Goal: Task Accomplishment & Management: Use online tool/utility

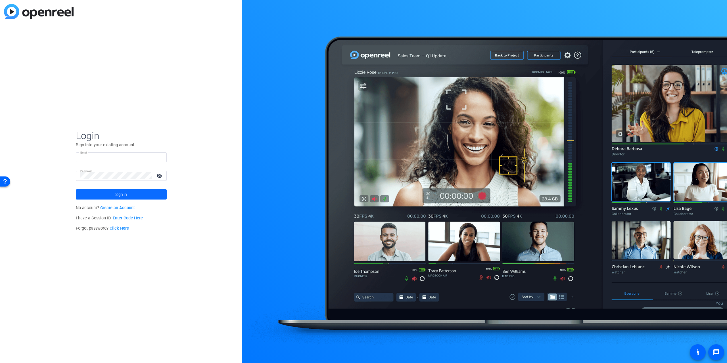
type input "[PERSON_NAME][EMAIL_ADDRESS][PERSON_NAME][DOMAIN_NAME]"
click at [126, 196] on span "Sign in" at bounding box center [121, 195] width 12 height 14
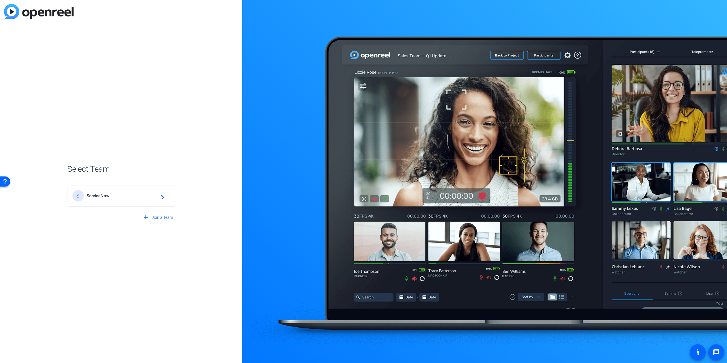
click at [124, 196] on span "ServiceNow" at bounding box center [122, 196] width 71 height 5
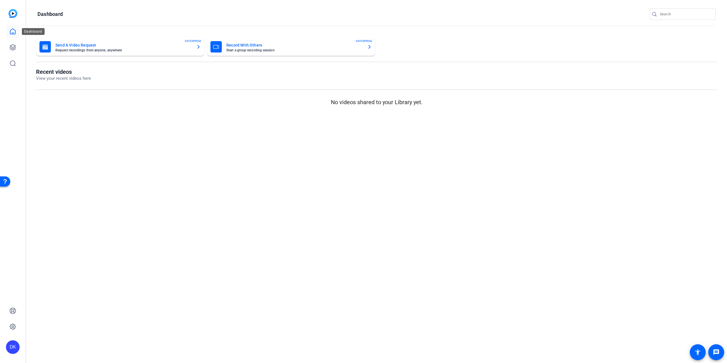
click at [12, 30] on icon at bounding box center [12, 31] width 5 height 5
click at [12, 31] on icon at bounding box center [12, 31] width 7 height 7
click at [12, 46] on icon at bounding box center [12, 47] width 7 height 7
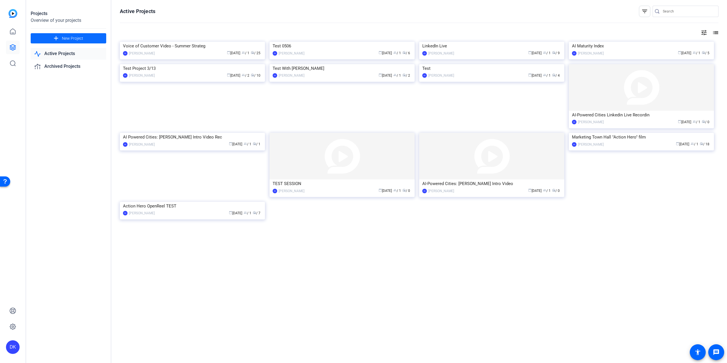
click at [62, 38] on span at bounding box center [69, 39] width 76 height 14
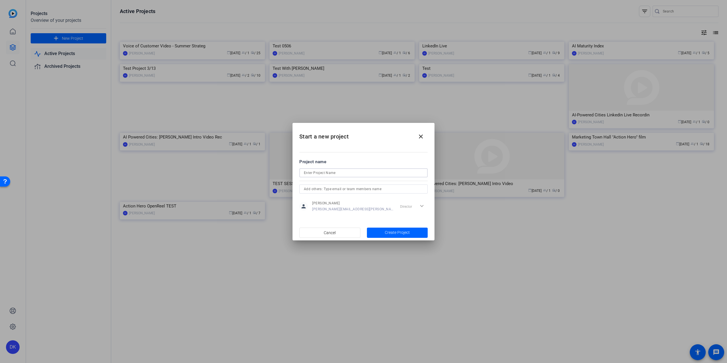
click at [321, 173] on input at bounding box center [363, 173] width 119 height 7
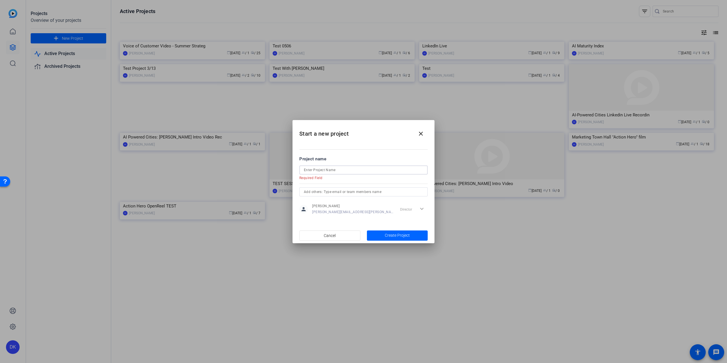
click at [320, 169] on input at bounding box center [363, 170] width 119 height 7
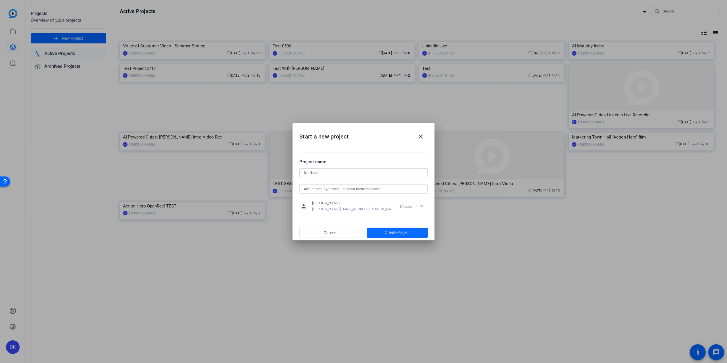
type input "NetHope"
click at [381, 234] on span "button" at bounding box center [397, 233] width 61 height 14
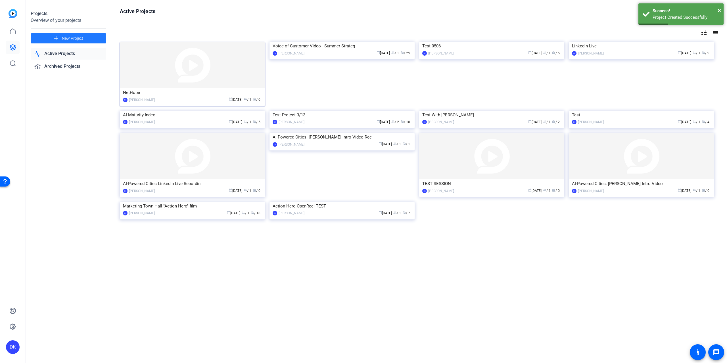
click at [188, 80] on img at bounding box center [192, 65] width 145 height 47
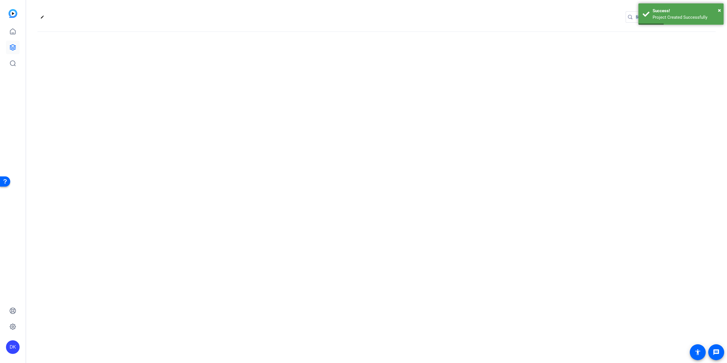
click at [188, 80] on div "edit settings" at bounding box center [376, 181] width 701 height 363
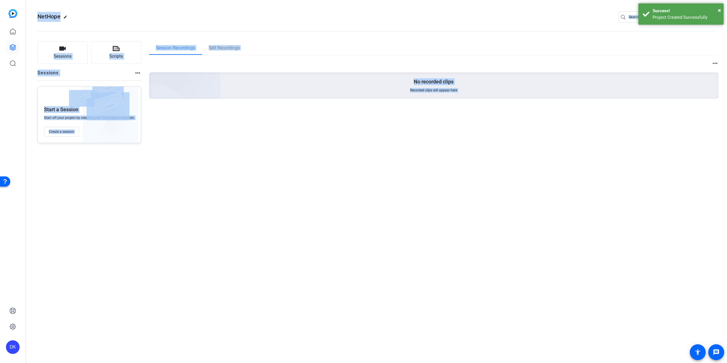
click at [258, 149] on div "Sessions Scripts Sessions more_horiz Start a Session Start off your project by …" at bounding box center [376, 92] width 701 height 116
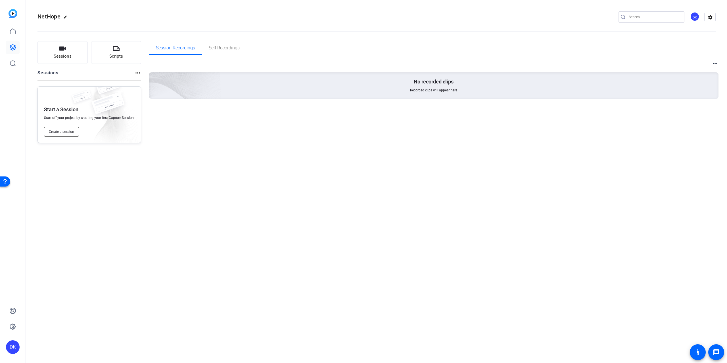
click at [60, 131] on span "Create a session" at bounding box center [61, 132] width 25 height 5
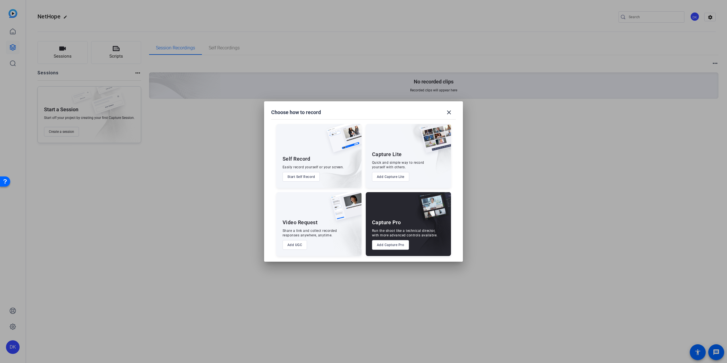
click at [388, 244] on button "Add Capture Pro" at bounding box center [390, 245] width 37 height 10
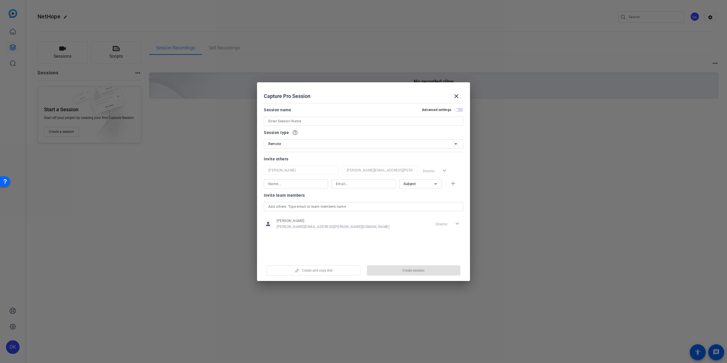
click at [313, 121] on input at bounding box center [364, 121] width 190 height 7
click at [283, 122] on input "NetHope Recording" at bounding box center [364, 121] width 190 height 7
type input "NetHope Remote Recording"
click at [296, 184] on input at bounding box center [296, 184] width 55 height 7
type input "[PERSON_NAME]"
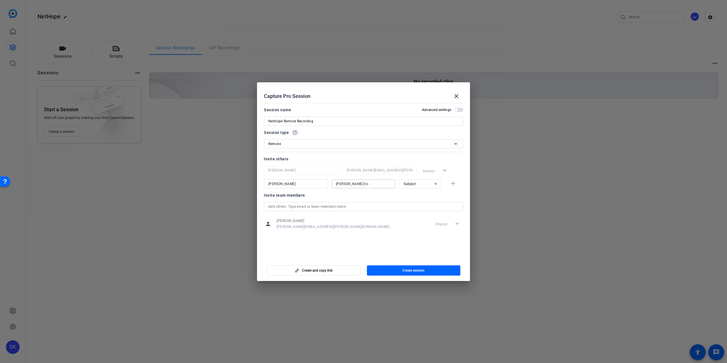
type input "[PERSON_NAME][EMAIL_ADDRESS][PERSON_NAME][DOMAIN_NAME]"
click at [428, 184] on div "Subject" at bounding box center [419, 183] width 31 height 7
click at [416, 196] on span "Collaborator" at bounding box center [414, 195] width 21 height 7
click at [452, 183] on mat-icon "add" at bounding box center [453, 183] width 7 height 7
click at [280, 198] on input at bounding box center [296, 197] width 55 height 7
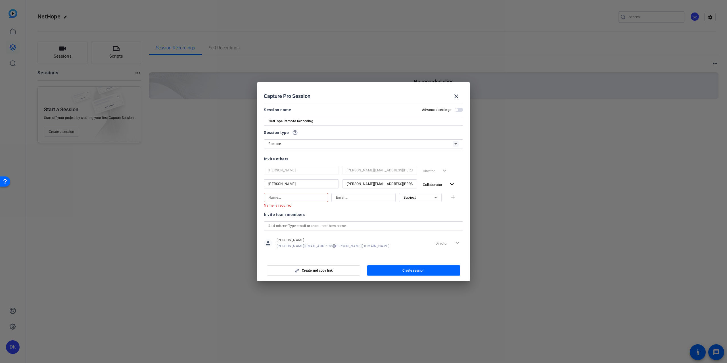
drag, startPoint x: 296, startPoint y: 199, endPoint x: 298, endPoint y: 196, distance: 3.6
click at [296, 199] on input at bounding box center [296, 197] width 55 height 7
type input "[PERSON_NAME]"
paste input "[PERSON_NAME][EMAIL_ADDRESS][PERSON_NAME][DOMAIN_NAME]"
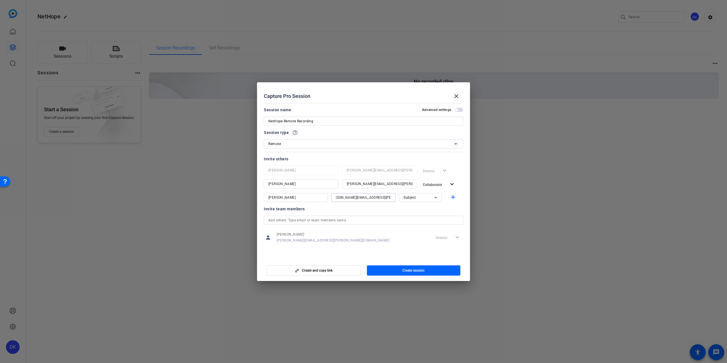
type input "[PERSON_NAME][EMAIL_ADDRESS][PERSON_NAME][DOMAIN_NAME]"
click at [416, 197] on span "Subject" at bounding box center [410, 198] width 13 height 4
click at [411, 228] on span "Subject" at bounding box center [410, 227] width 12 height 7
click at [453, 197] on mat-icon "add" at bounding box center [453, 197] width 7 height 7
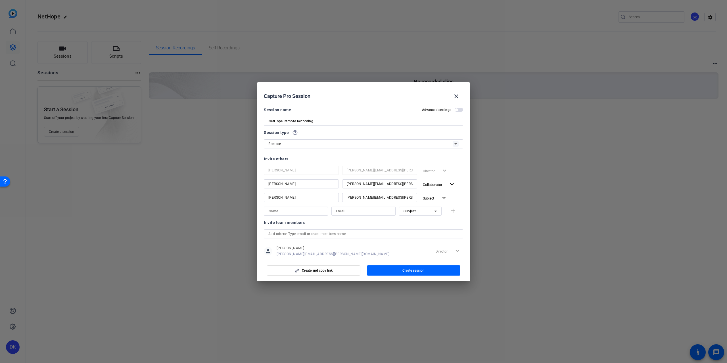
click at [290, 214] on input at bounding box center [296, 211] width 55 height 7
type input "[PERSON_NAME]"
paste input "[PERSON_NAME][EMAIL_ADDRESS][PERSON_NAME][DOMAIN_NAME]"
type input "[PERSON_NAME][EMAIL_ADDRESS][PERSON_NAME][DOMAIN_NAME]"
click at [429, 212] on div "Subject" at bounding box center [419, 211] width 31 height 7
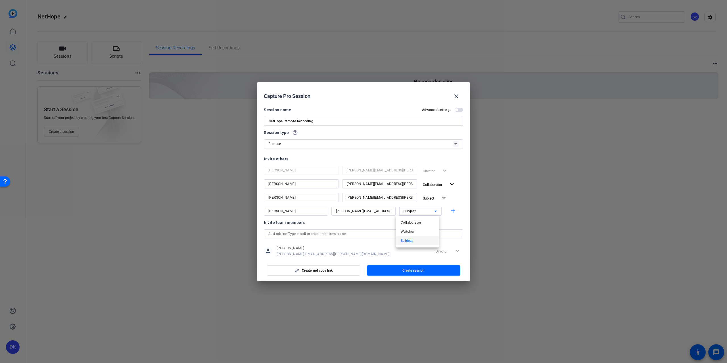
click at [408, 241] on span "Subject" at bounding box center [407, 241] width 12 height 7
click at [450, 212] on mat-icon "add" at bounding box center [453, 211] width 7 height 7
click at [282, 224] on input at bounding box center [296, 225] width 55 height 7
type input "[PERSON_NAME]"
paste input "[EMAIL_ADDRESS][PERSON_NAME][DOMAIN_NAME]"
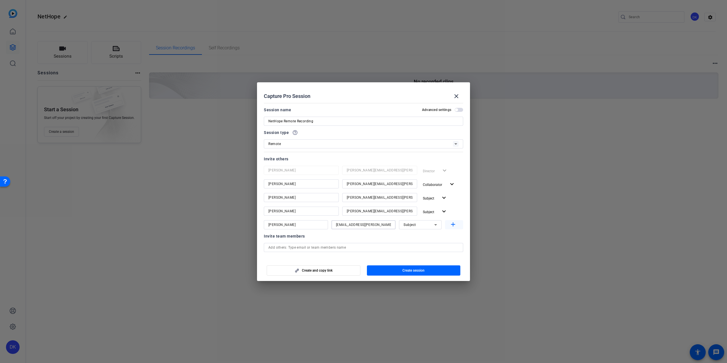
type input "[EMAIL_ADDRESS][PERSON_NAME][DOMAIN_NAME]"
click at [450, 225] on mat-icon "add" at bounding box center [453, 224] width 7 height 7
click at [280, 240] on input at bounding box center [296, 238] width 55 height 7
type input "[PERSON_NAME]"
paste input "[EMAIL_ADDRESS][PERSON_NAME][DOMAIN_NAME]"
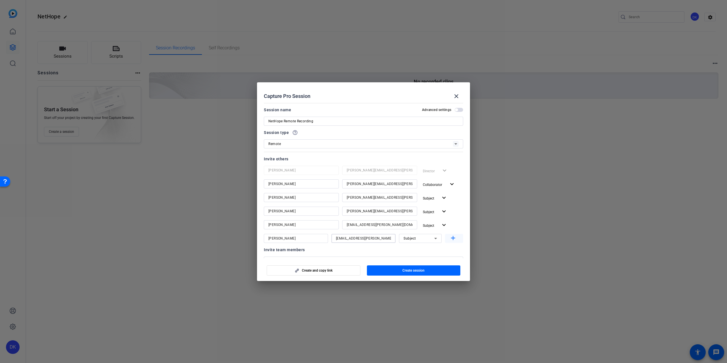
type input "[EMAIL_ADDRESS][PERSON_NAME][DOMAIN_NAME]"
click at [450, 238] on mat-icon "add" at bounding box center [453, 238] width 7 height 7
click at [455, 109] on span "button" at bounding box center [459, 110] width 9 height 4
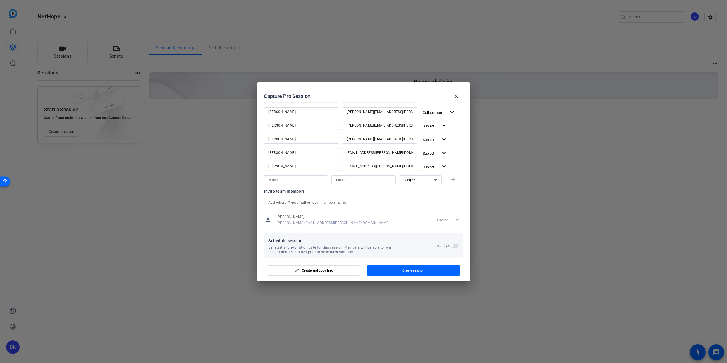
scroll to position [79, 0]
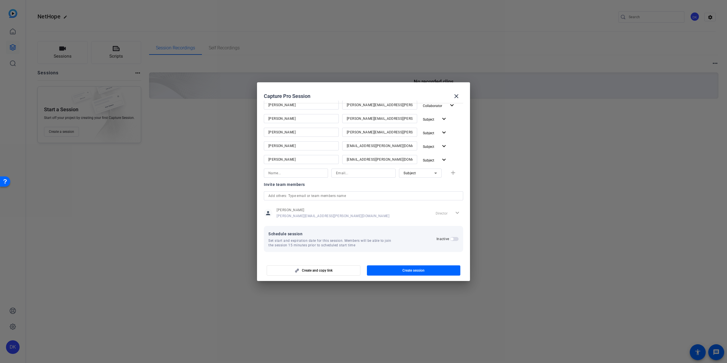
click at [451, 239] on span "button" at bounding box center [452, 239] width 3 height 3
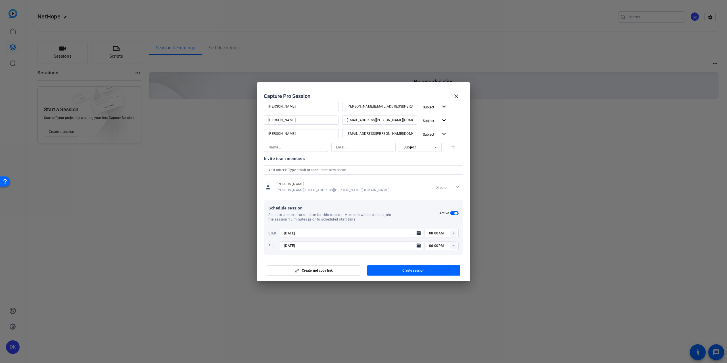
scroll to position [108, 0]
click at [417, 230] on icon "Open calendar" at bounding box center [419, 230] width 4 height 4
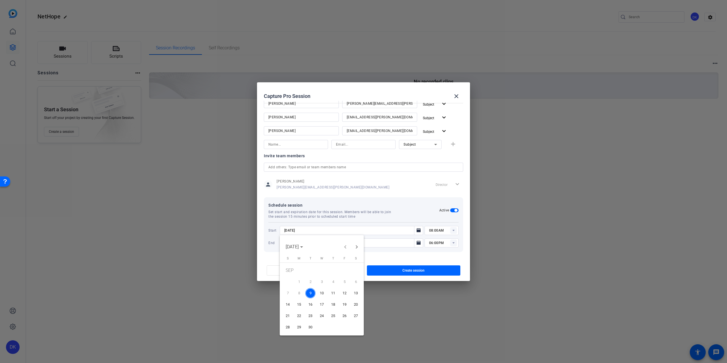
click at [320, 291] on span "10" at bounding box center [322, 293] width 10 height 10
type input "[DATE]"
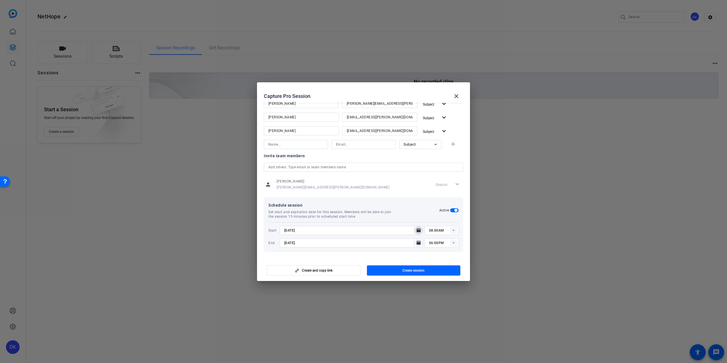
click at [417, 243] on icon "Open calendar" at bounding box center [419, 243] width 4 height 4
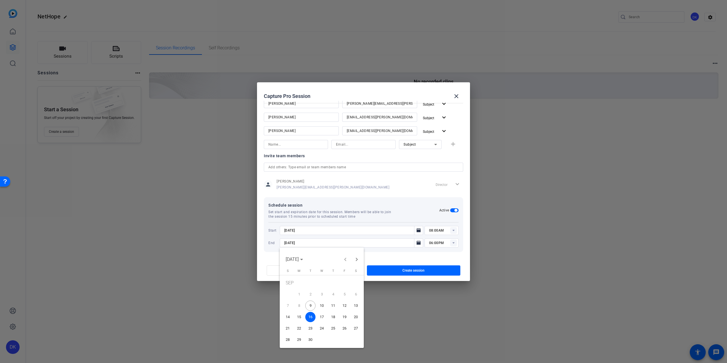
click at [323, 306] on span "10" at bounding box center [322, 306] width 10 height 10
type input "[DATE]"
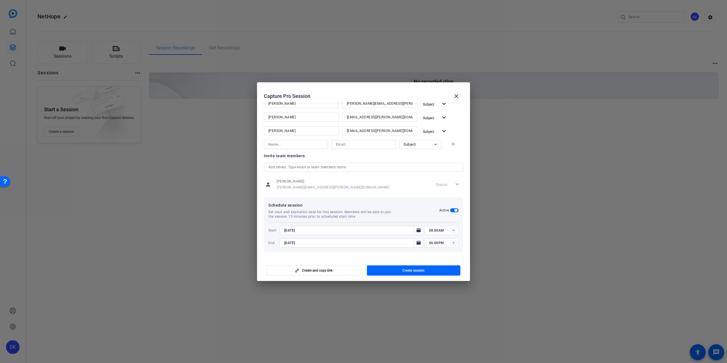
click at [453, 230] on rect at bounding box center [453, 230] width 7 height 7
click at [437, 279] on span "12:00PM" at bounding box center [434, 281] width 15 height 4
type input "12:00PM"
click at [453, 243] on icon at bounding box center [454, 242] width 2 height 1
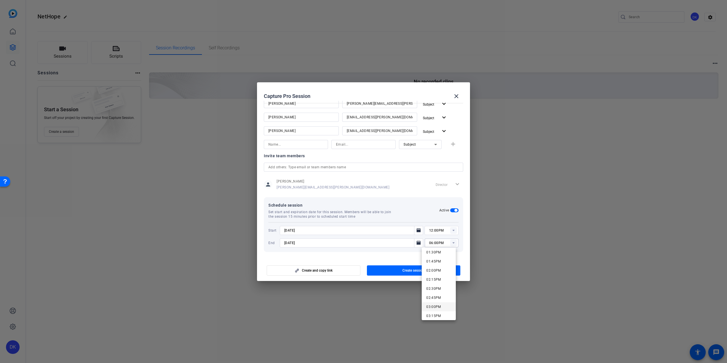
scroll to position [483, 0]
click at [435, 280] on span "02:00PM" at bounding box center [434, 281] width 15 height 4
type input "02:00PM"
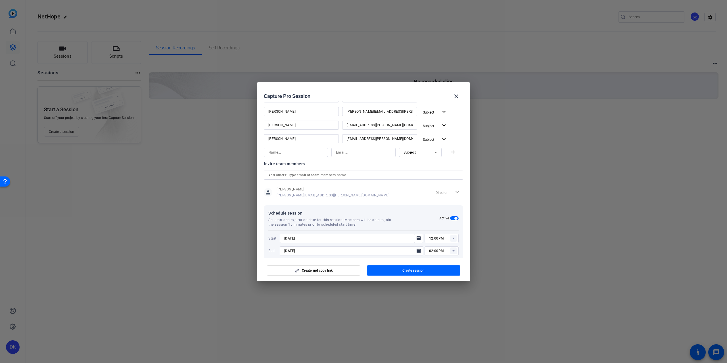
scroll to position [108, 0]
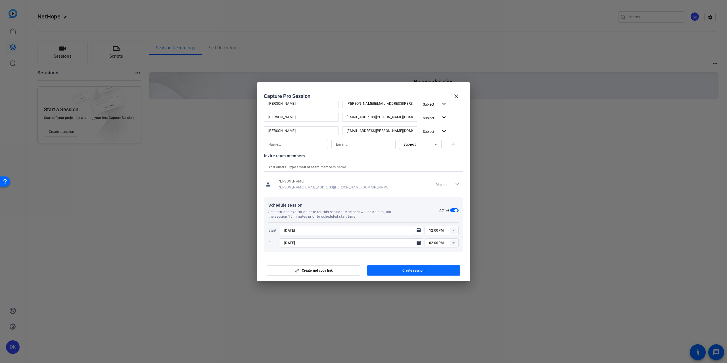
click at [403, 271] on span "Create session" at bounding box center [414, 271] width 22 height 5
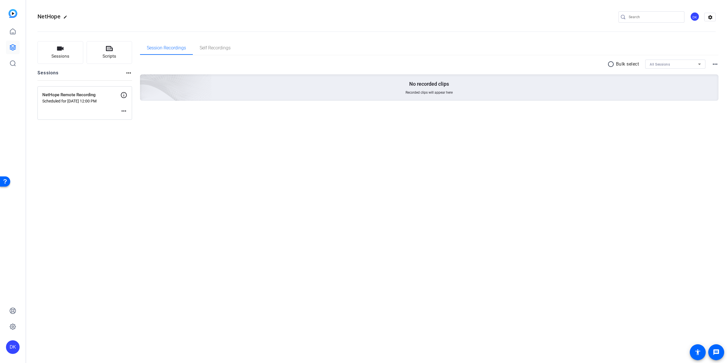
click at [123, 111] on mat-icon "more_horiz" at bounding box center [123, 111] width 7 height 7
click at [134, 119] on span "Edit Session" at bounding box center [138, 119] width 26 height 7
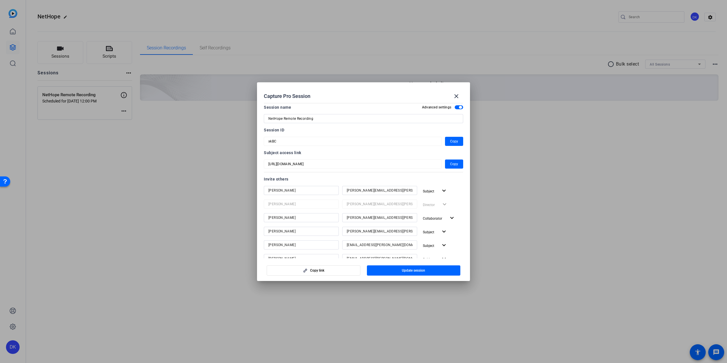
scroll to position [0, 0]
click at [450, 166] on span "Copy" at bounding box center [454, 166] width 8 height 7
click at [456, 95] on mat-icon "close" at bounding box center [456, 96] width 7 height 7
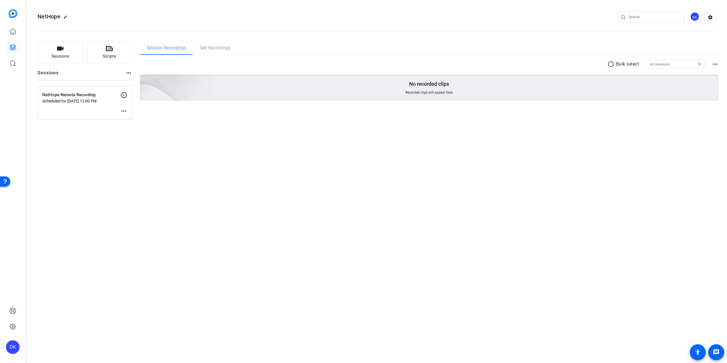
click at [125, 108] on mat-icon "more_horiz" at bounding box center [123, 111] width 7 height 7
click at [134, 120] on span "Edit Session" at bounding box center [138, 119] width 26 height 7
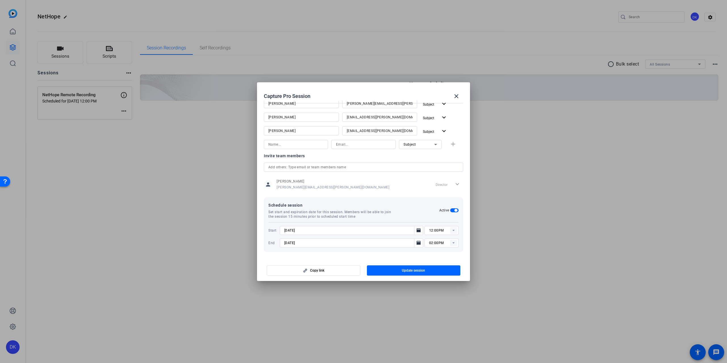
scroll to position [102, 0]
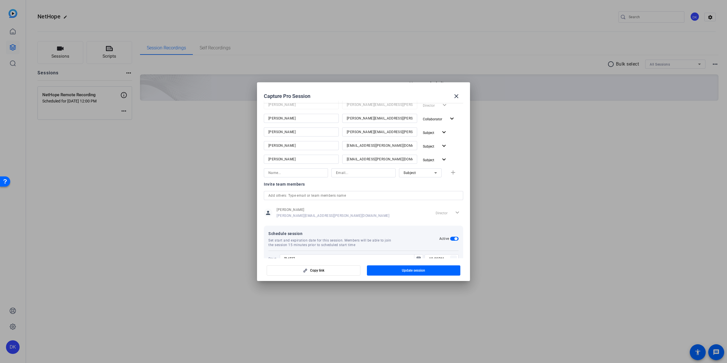
click at [286, 173] on input at bounding box center [296, 173] width 55 height 7
type input "[PERSON_NAME]"
click at [346, 174] on input at bounding box center [363, 173] width 55 height 7
paste input "[PERSON_NAME][EMAIL_ADDRESS][PERSON_NAME][DOMAIN_NAME]"
type input "[PERSON_NAME][EMAIL_ADDRESS][PERSON_NAME][DOMAIN_NAME]"
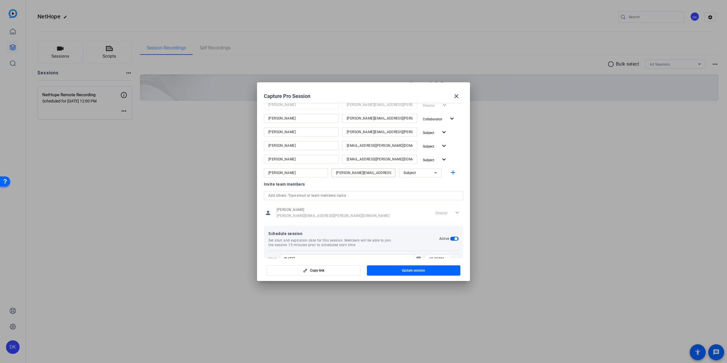
click at [432, 171] on icon at bounding box center [435, 173] width 7 height 7
click at [413, 185] on span "Collaborator" at bounding box center [411, 184] width 21 height 7
click at [451, 172] on mat-icon "add" at bounding box center [453, 172] width 7 height 7
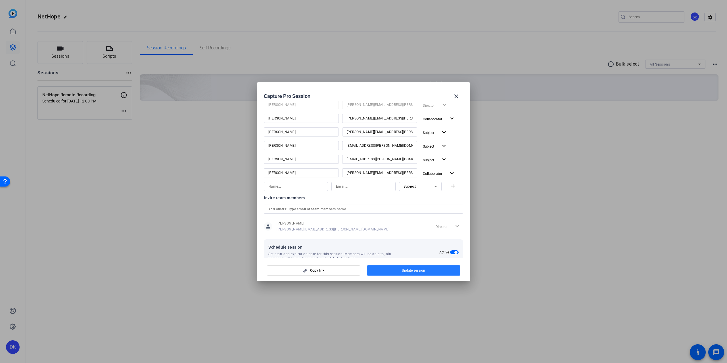
click at [408, 271] on span "Update session" at bounding box center [413, 271] width 23 height 5
